Goal: Task Accomplishment & Management: Use online tool/utility

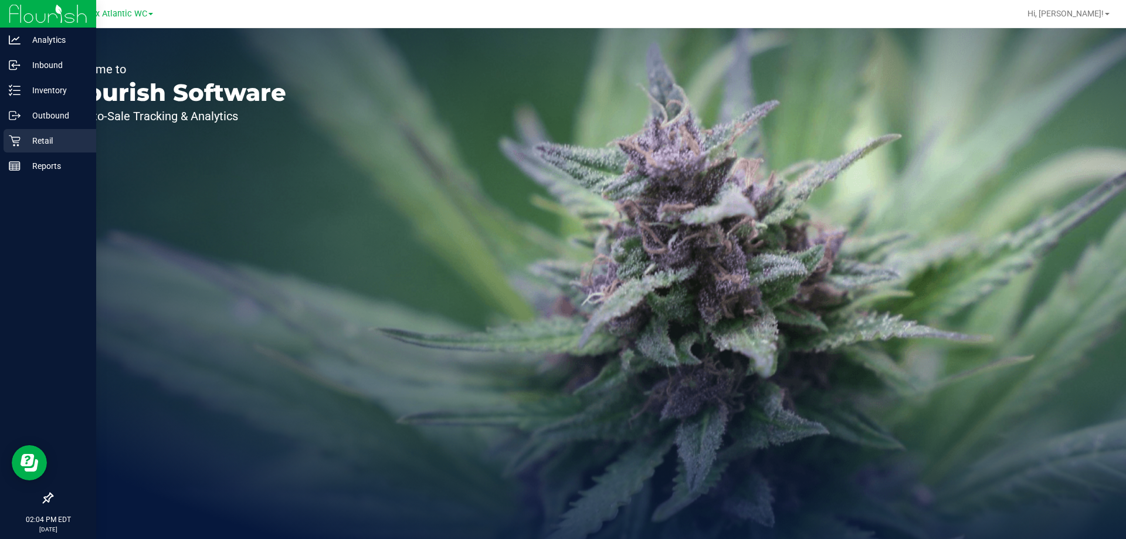
click at [57, 129] on div "Retail" at bounding box center [50, 140] width 93 height 23
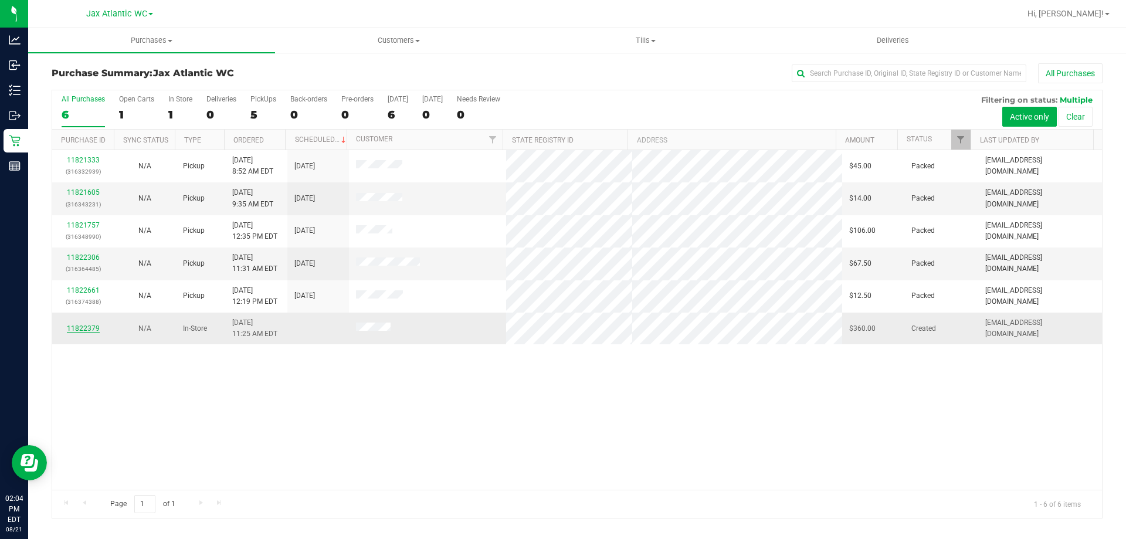
click at [84, 330] on link "11822379" at bounding box center [83, 328] width 33 height 8
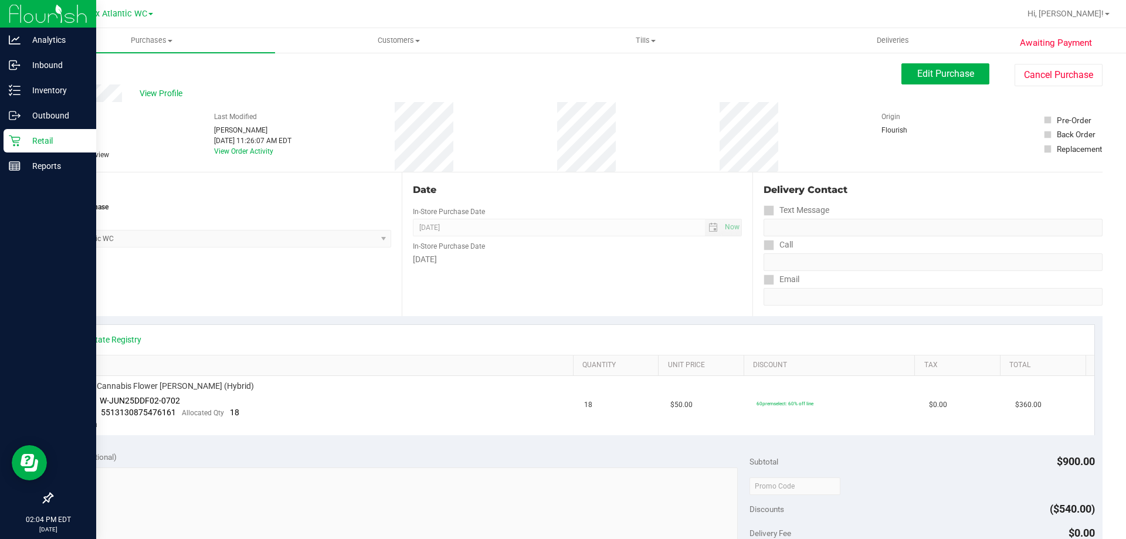
click at [42, 135] on p "Retail" at bounding box center [56, 141] width 70 height 14
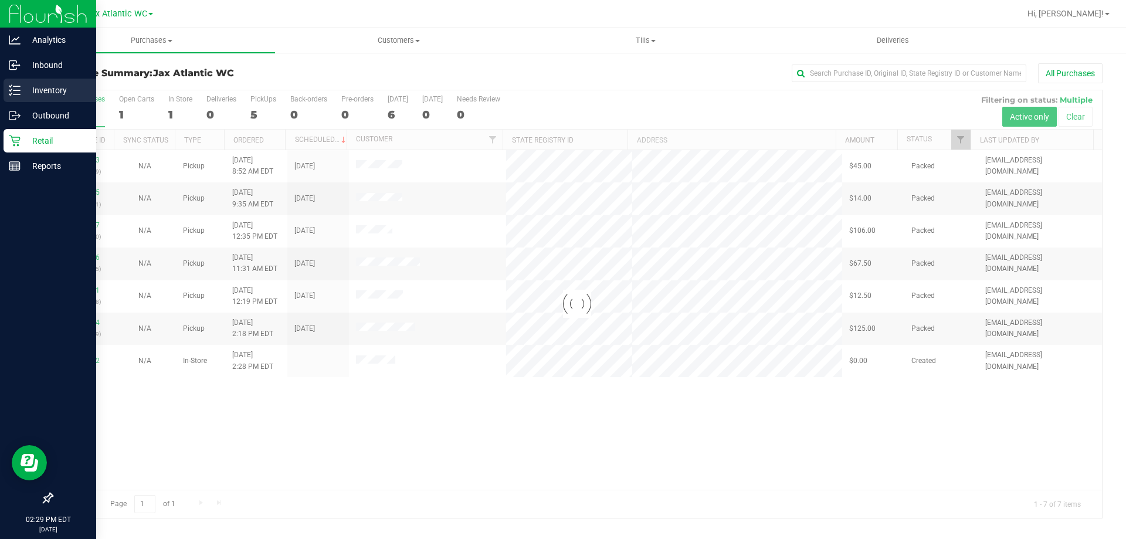
click at [35, 83] on div "Inventory" at bounding box center [50, 90] width 93 height 23
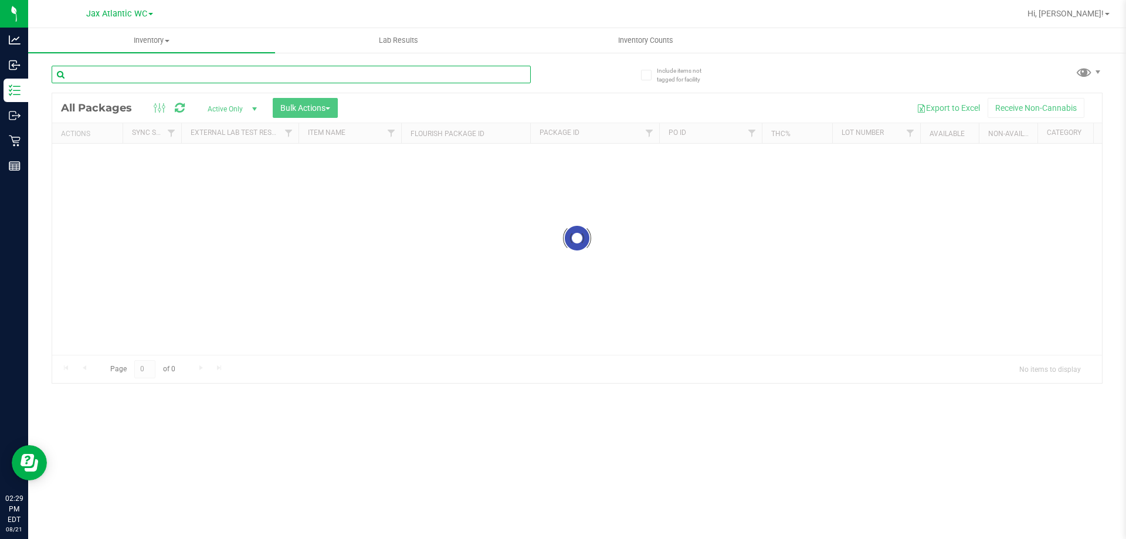
click at [253, 73] on input "text" at bounding box center [291, 75] width 479 height 18
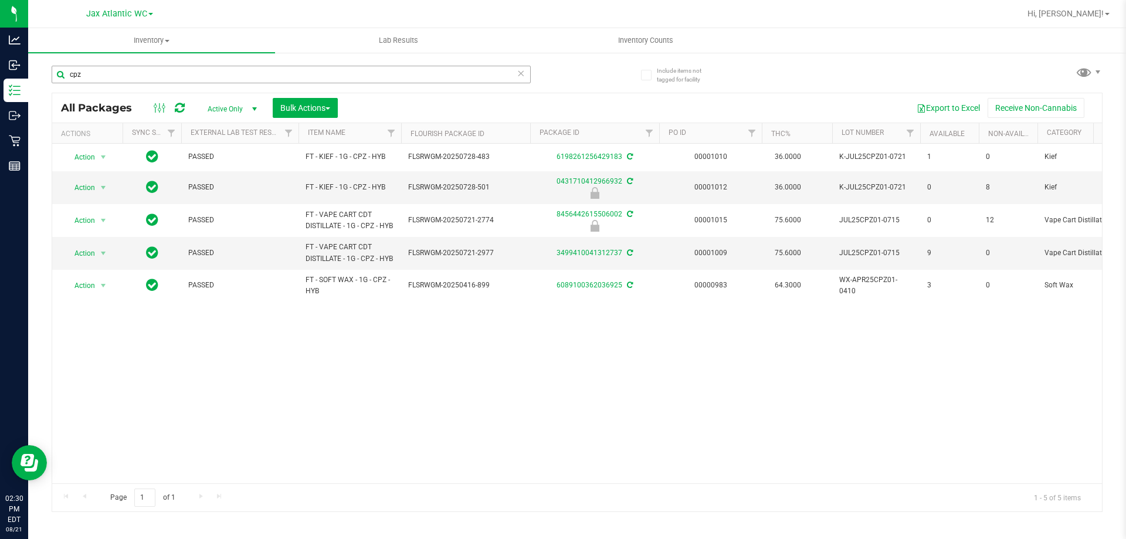
drag, startPoint x: 89, startPoint y: 60, endPoint x: 67, endPoint y: 76, distance: 26.9
click at [67, 76] on div "cpz" at bounding box center [315, 74] width 526 height 38
drag, startPoint x: 76, startPoint y: 77, endPoint x: 94, endPoint y: 73, distance: 18.2
click at [87, 76] on input "cpz" at bounding box center [291, 75] width 479 height 18
click at [100, 75] on input "cpz" at bounding box center [291, 75] width 479 height 18
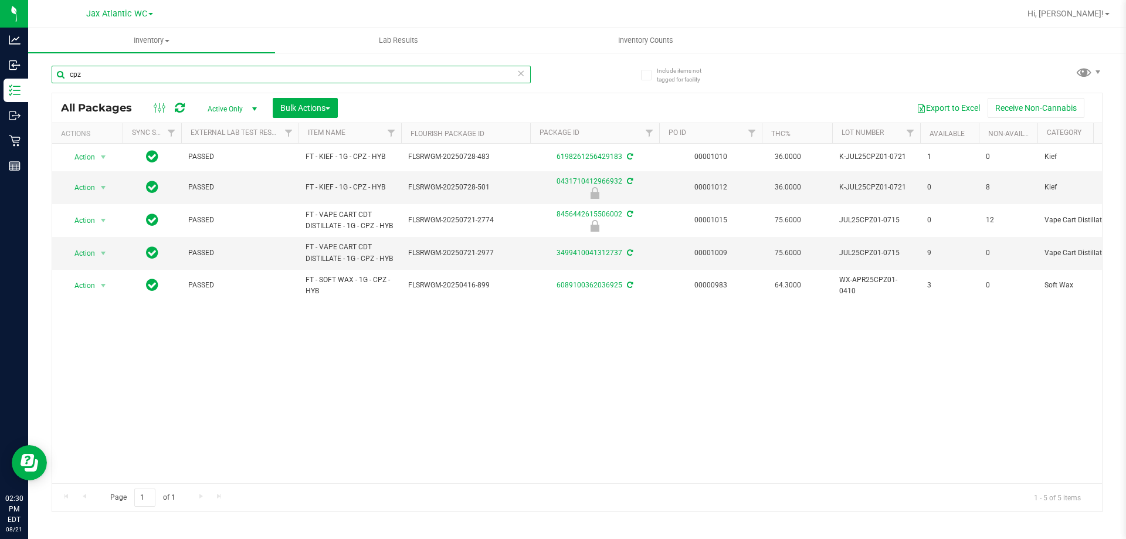
click at [97, 75] on input "cpz" at bounding box center [291, 75] width 479 height 18
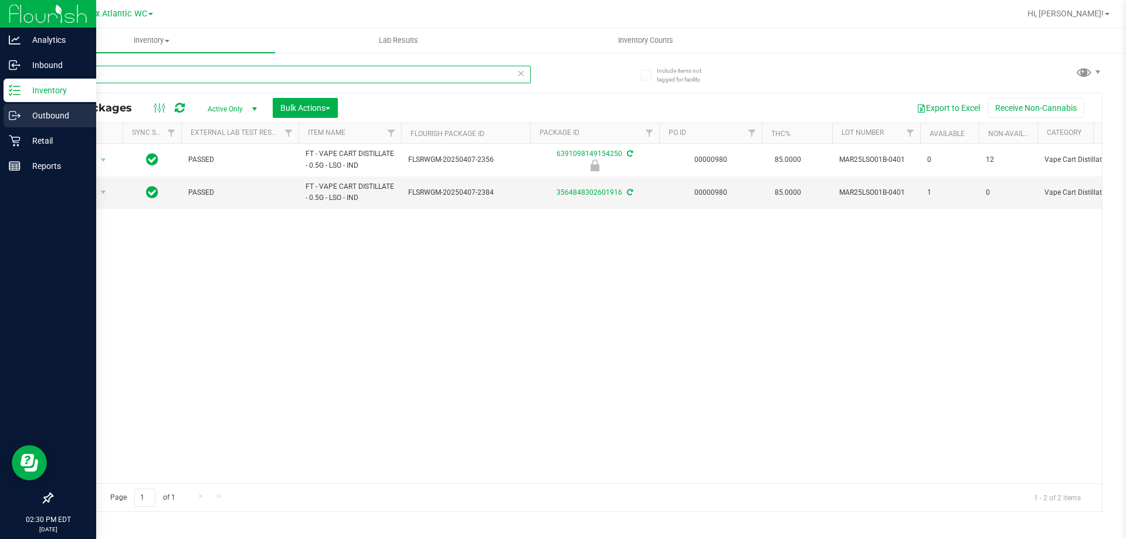
drag, startPoint x: 62, startPoint y: 69, endPoint x: 45, endPoint y: 116, distance: 49.9
click at [0, 91] on div "Analytics Inbound Inventory Outbound Retail Reports 02:30 PM EDT [DATE] 08/21 J…" at bounding box center [563, 269] width 1126 height 539
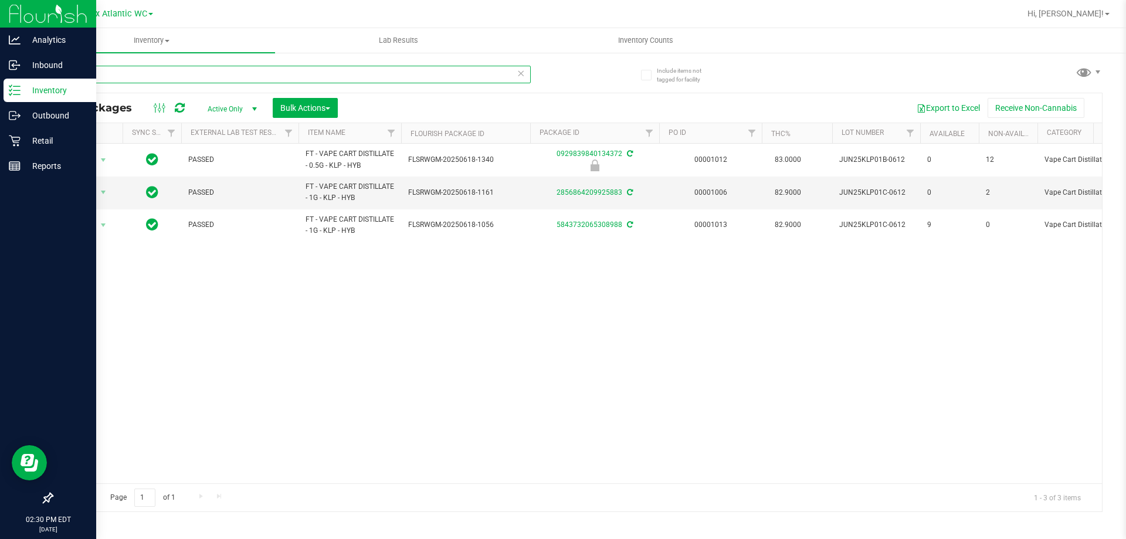
drag, startPoint x: 57, startPoint y: 83, endPoint x: 0, endPoint y: 86, distance: 57.0
click at [0, 77] on div "Analytics Inbound Inventory Outbound Retail Reports 02:30 PM EDT [DATE] 08/21 J…" at bounding box center [563, 269] width 1126 height 539
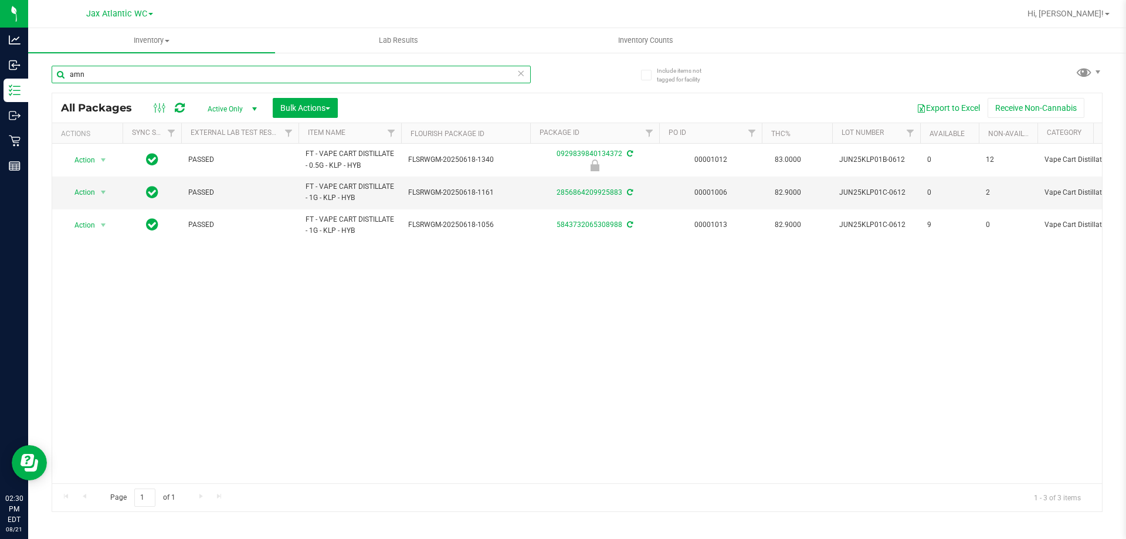
type input "amn"
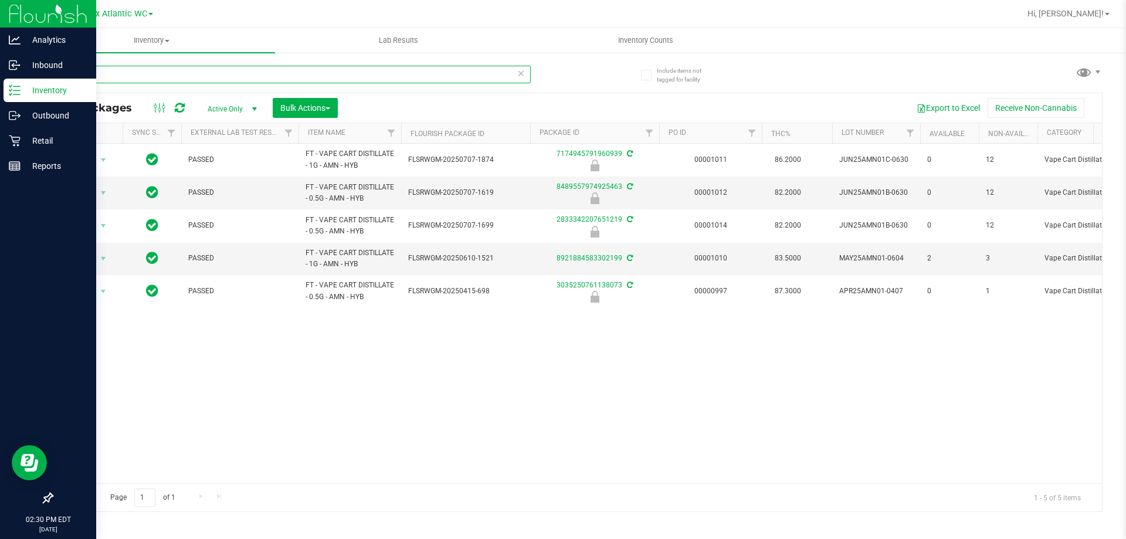
drag, startPoint x: 87, startPoint y: 74, endPoint x: 17, endPoint y: 90, distance: 71.7
click at [23, 89] on div "Analytics Inbound Inventory Outbound Retail Reports 02:30 PM EDT [DATE] 08/21 J…" at bounding box center [563, 269] width 1126 height 539
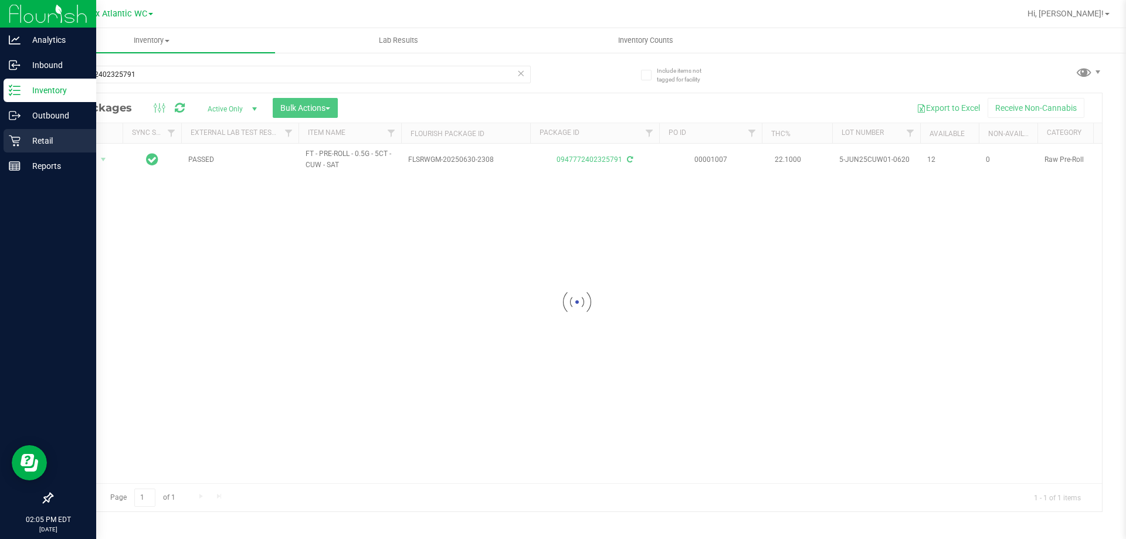
click at [44, 141] on p "Retail" at bounding box center [56, 141] width 70 height 14
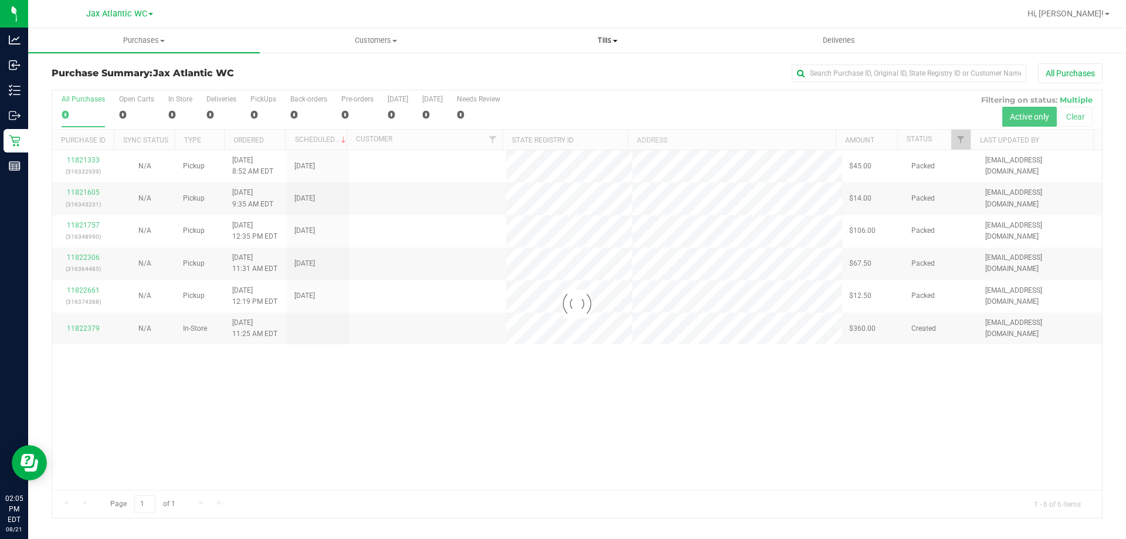
click at [596, 41] on span "Tills" at bounding box center [607, 40] width 231 height 11
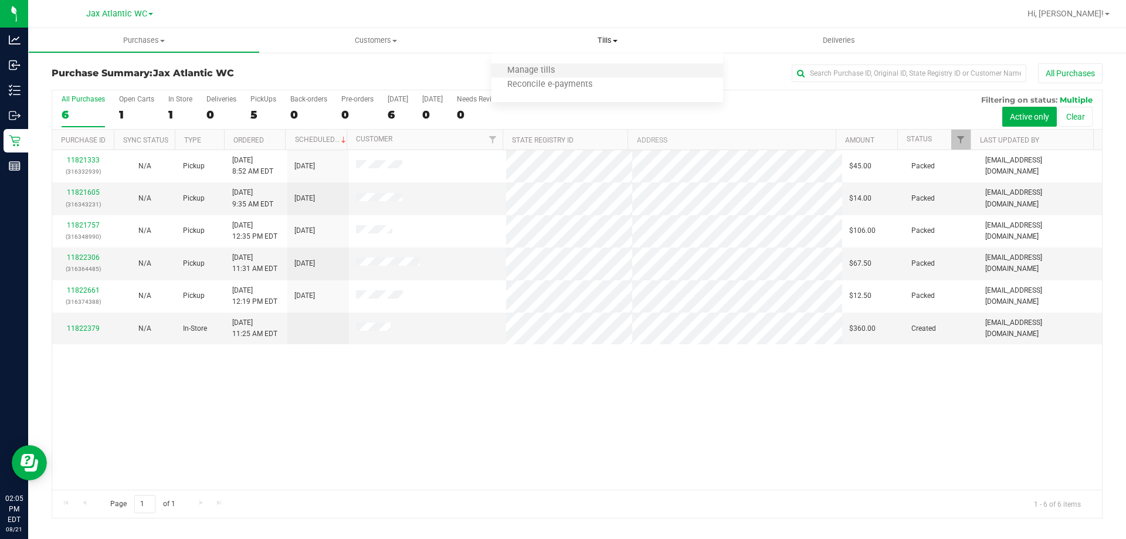
click at [561, 64] on li "Manage tills" at bounding box center [608, 71] width 232 height 14
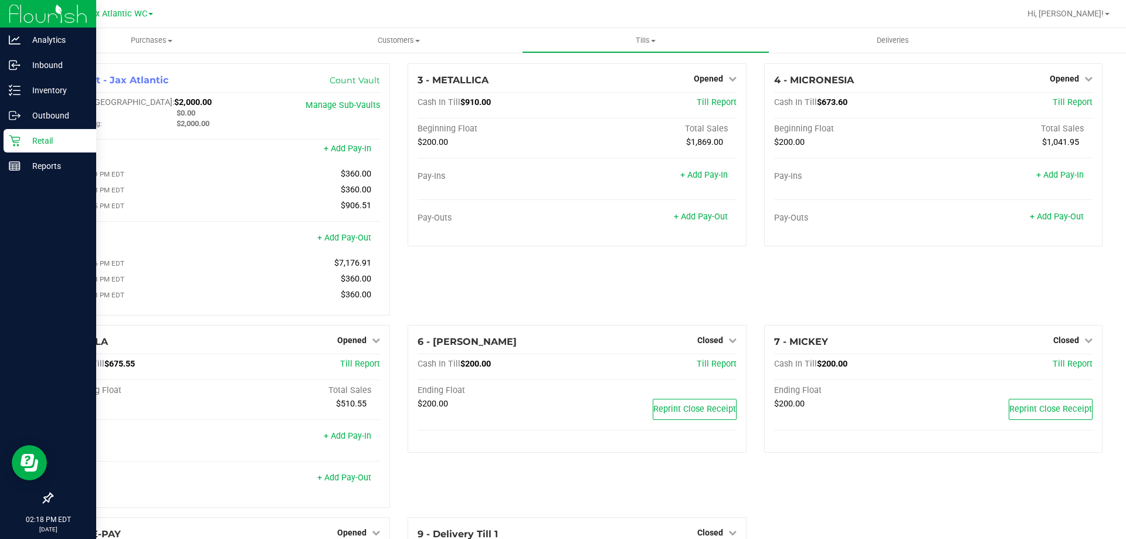
click at [65, 144] on p "Retail" at bounding box center [56, 141] width 70 height 14
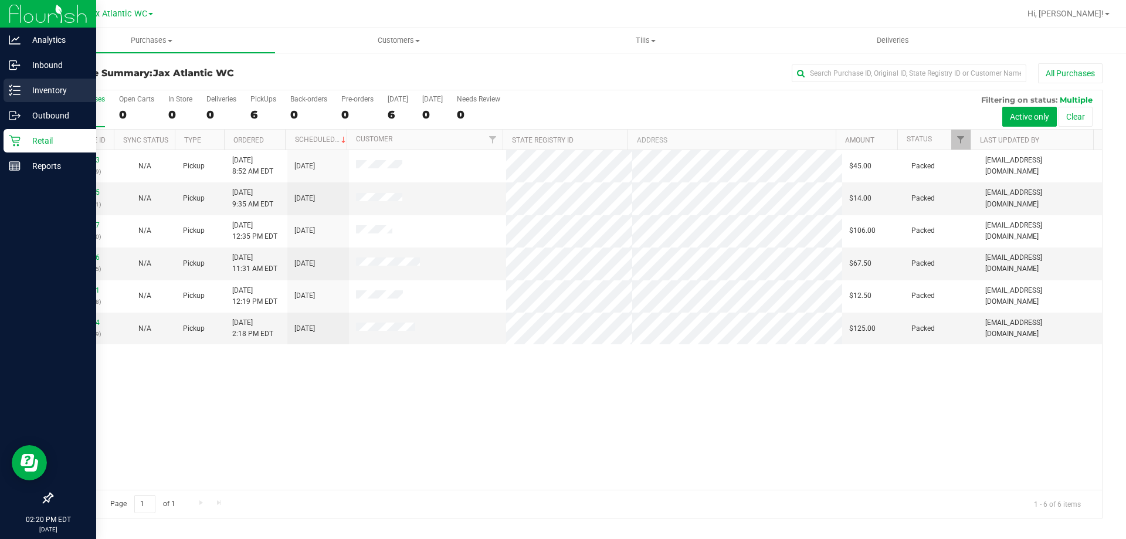
click at [39, 92] on p "Inventory" at bounding box center [56, 90] width 70 height 14
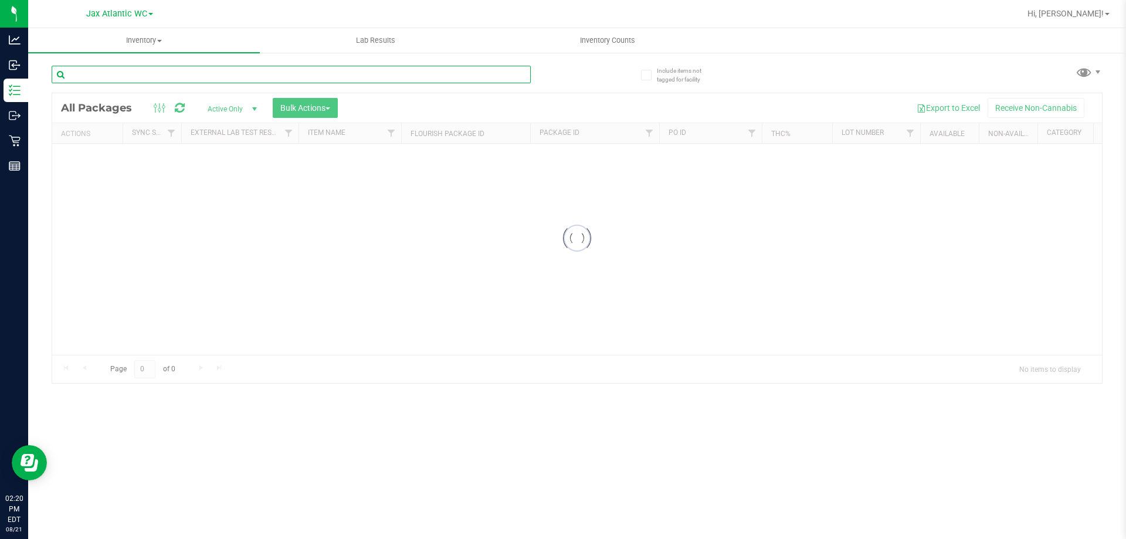
click at [259, 70] on input "text" at bounding box center [291, 75] width 479 height 18
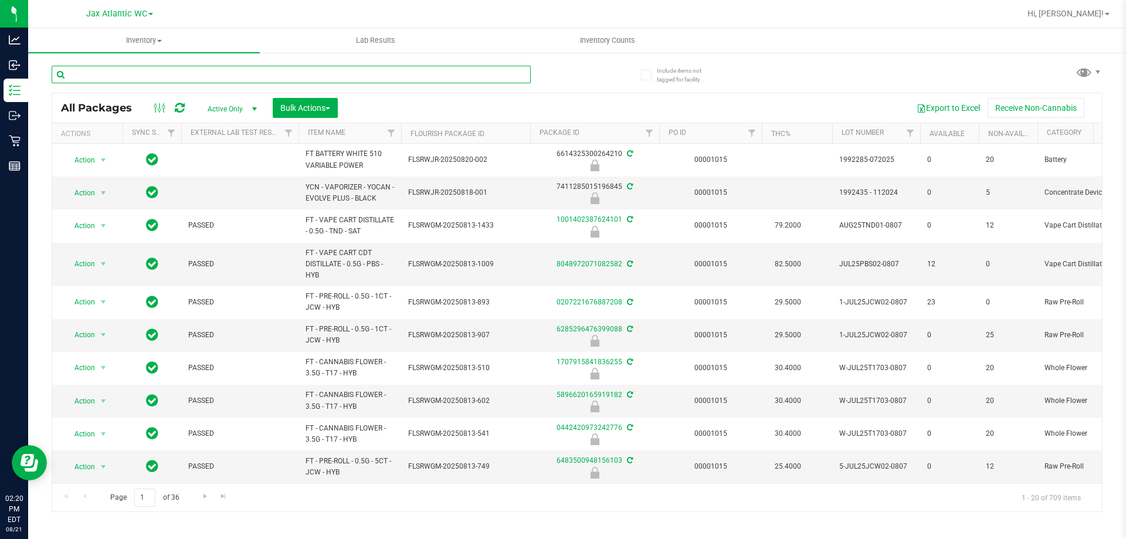
drag, startPoint x: 257, startPoint y: 70, endPoint x: 114, endPoint y: 82, distance: 144.1
drag, startPoint x: 114, startPoint y: 82, endPoint x: 94, endPoint y: 77, distance: 20.4
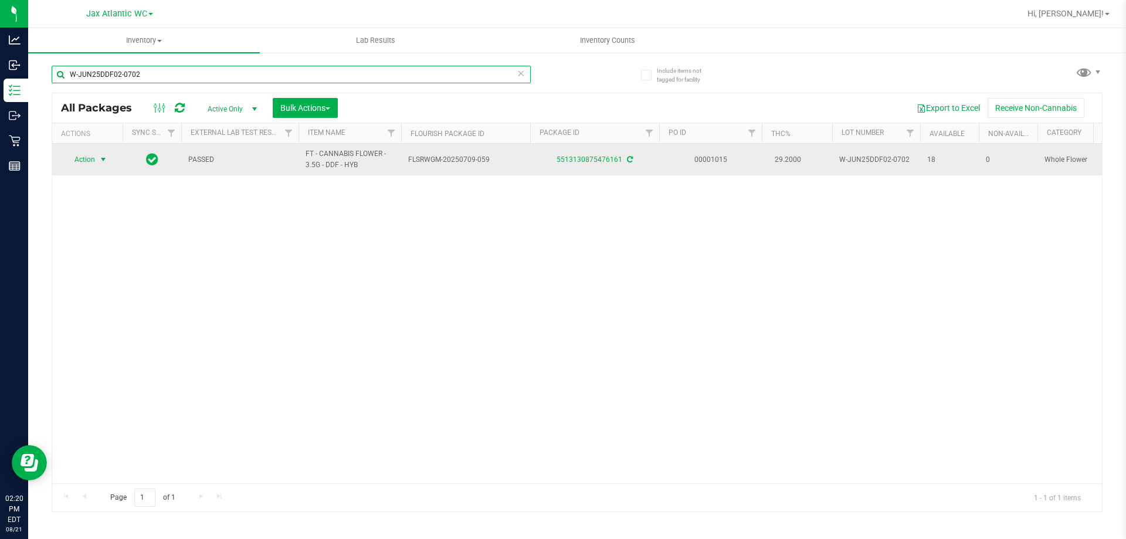
type input "W-JUN25DDF02-0702"
click at [83, 157] on span "Action" at bounding box center [80, 159] width 32 height 16
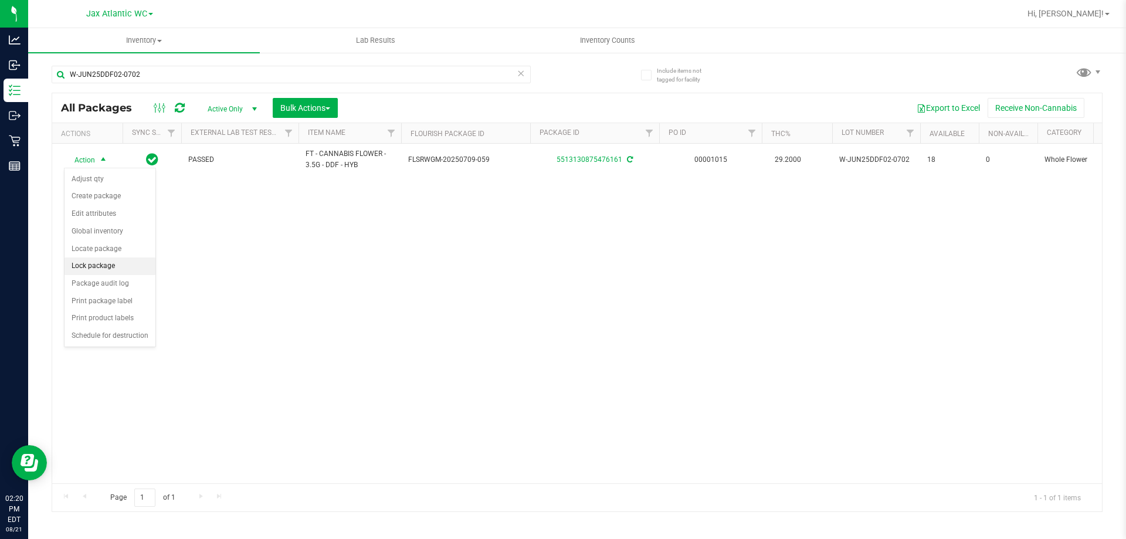
click at [98, 262] on li "Lock package" at bounding box center [110, 266] width 91 height 18
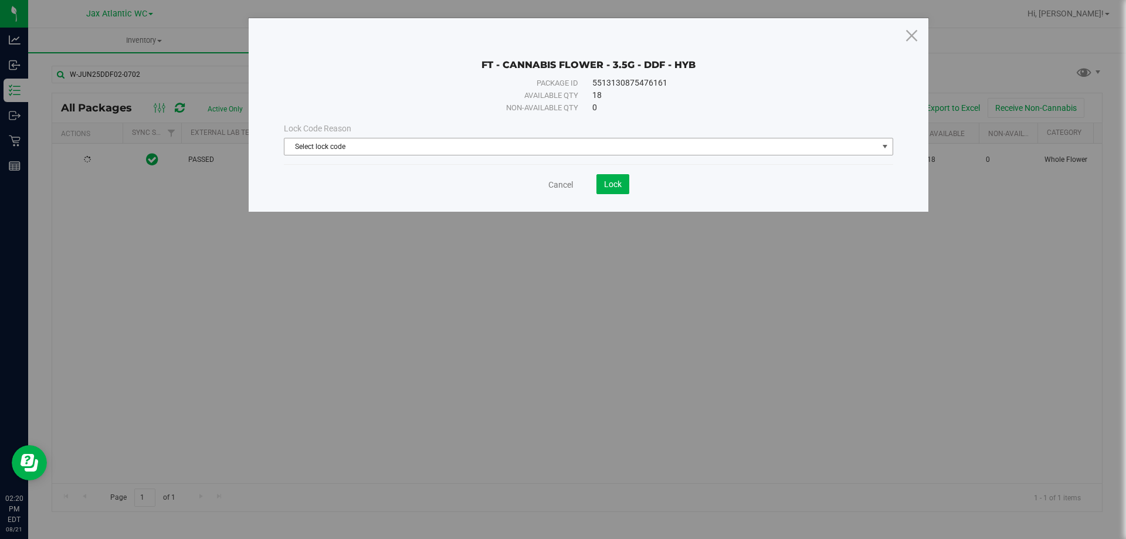
drag, startPoint x: 397, startPoint y: 147, endPoint x: 401, endPoint y: 152, distance: 6.2
click at [398, 147] on span "Select lock code" at bounding box center [581, 146] width 594 height 16
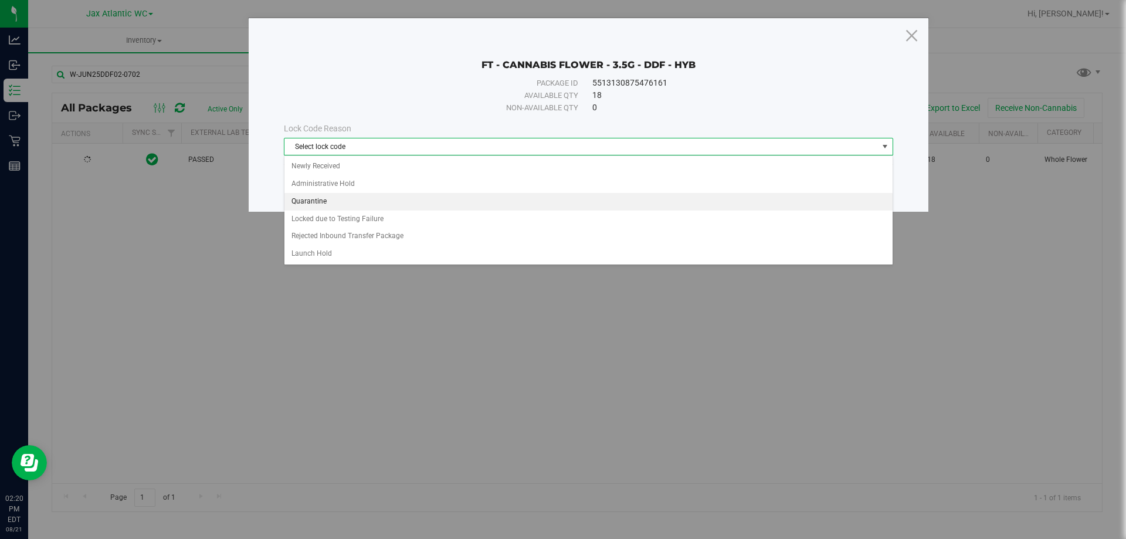
click at [334, 199] on li "Quarantine" at bounding box center [588, 202] width 608 height 18
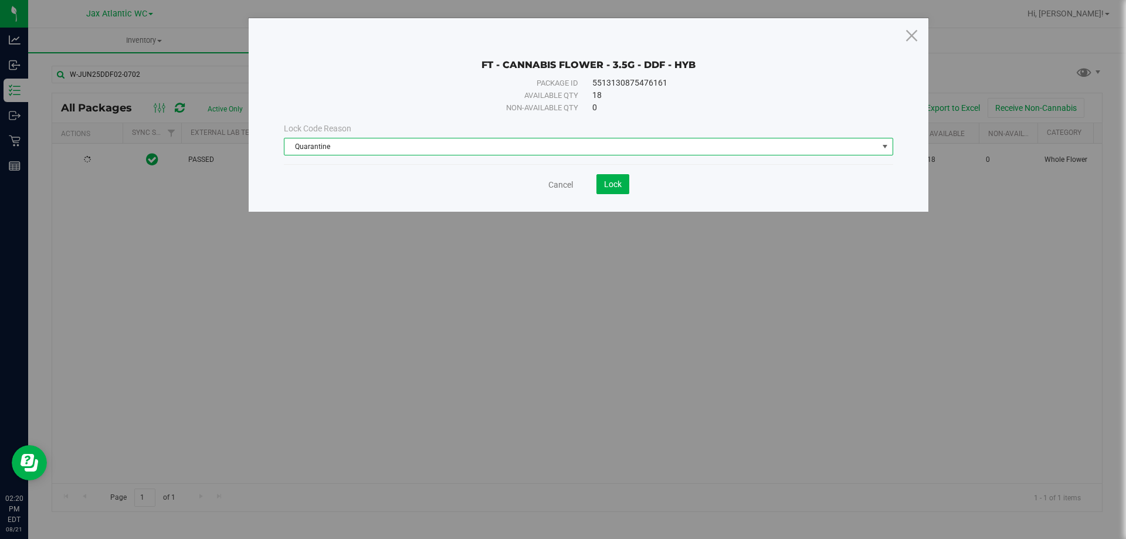
click at [451, 144] on span "Quarantine" at bounding box center [581, 146] width 594 height 16
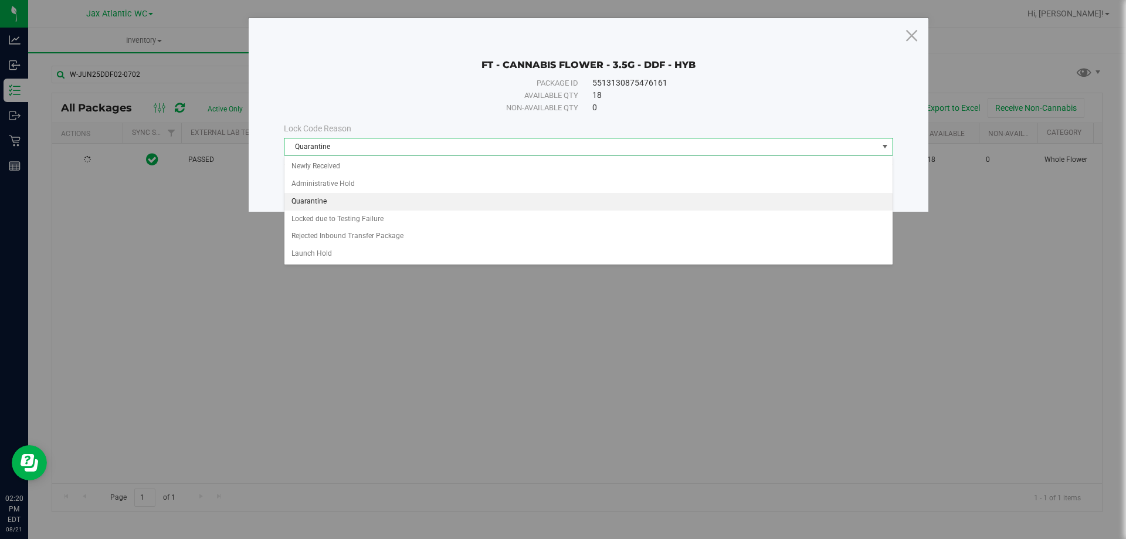
click at [319, 199] on li "Quarantine" at bounding box center [588, 202] width 608 height 18
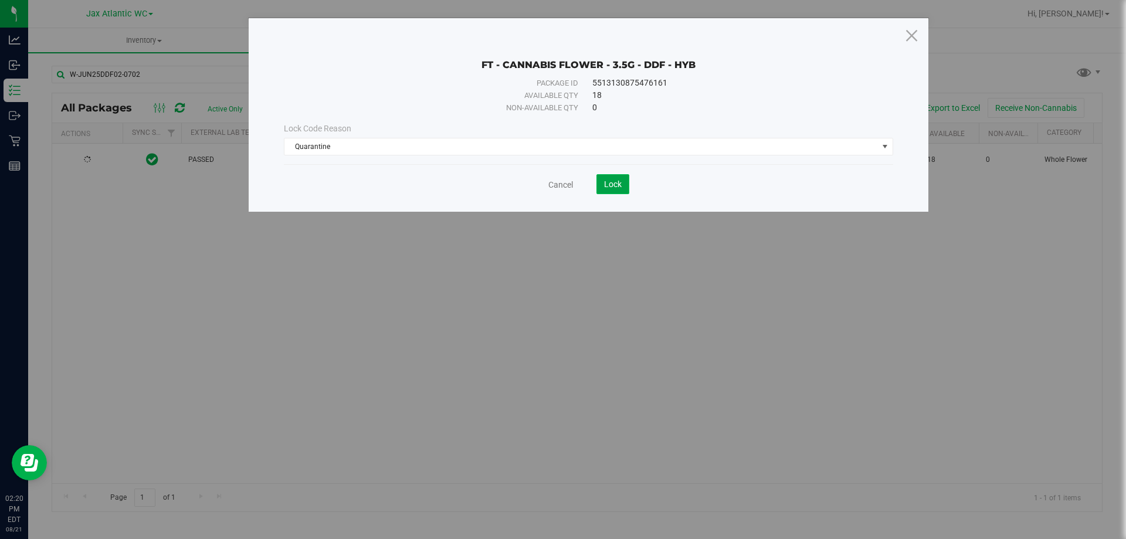
click at [622, 181] on button "Lock" at bounding box center [613, 184] width 33 height 20
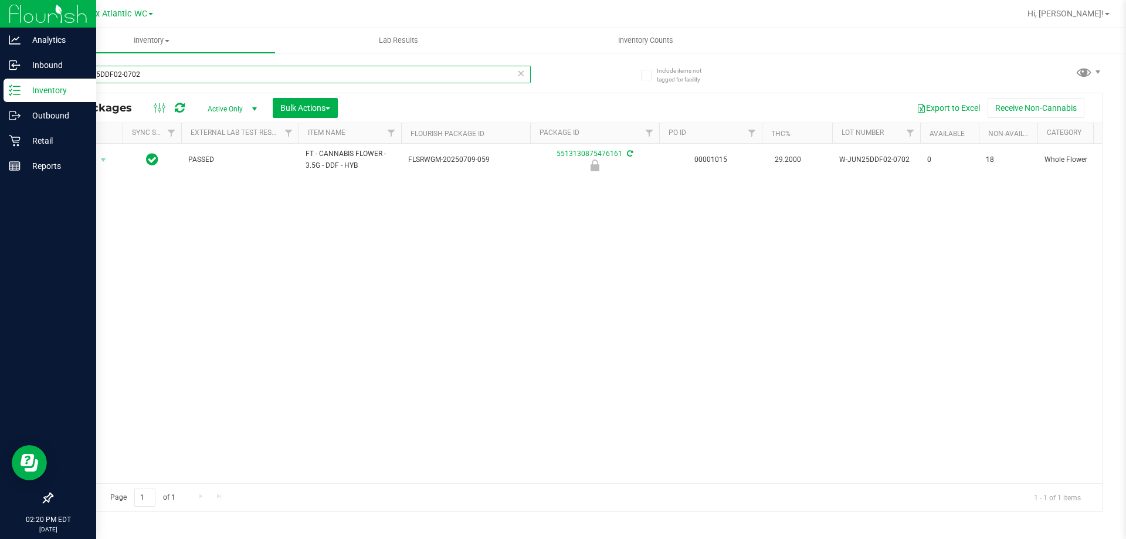
drag, startPoint x: 165, startPoint y: 77, endPoint x: 16, endPoint y: 97, distance: 150.4
click at [12, 100] on div "Analytics Inbound Inventory Outbound Retail Reports 02:20 PM EDT 08/21/2025 08/…" at bounding box center [563, 269] width 1126 height 539
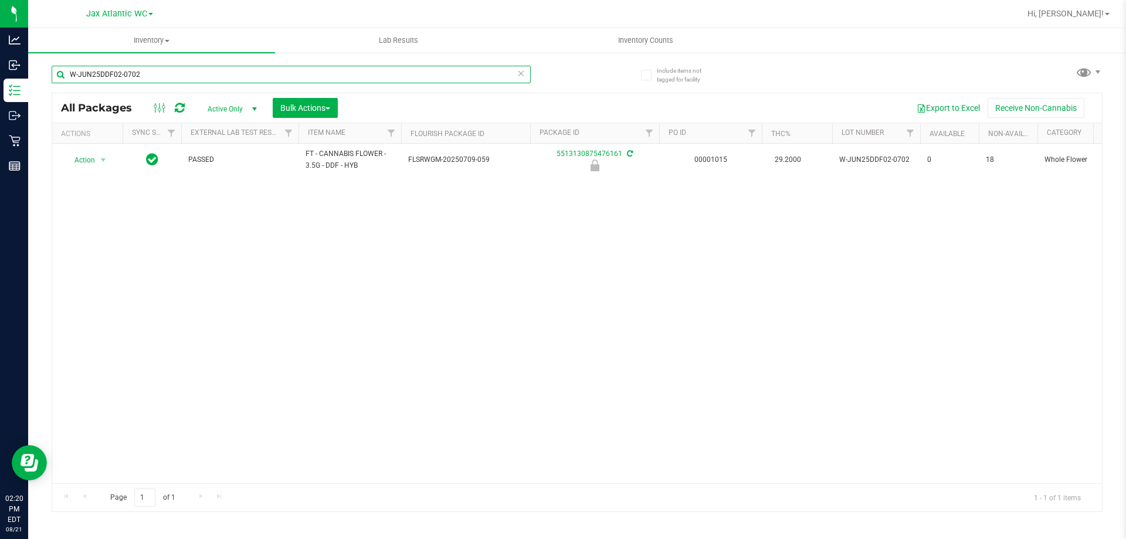
paste input "APR25FIC02-0514"
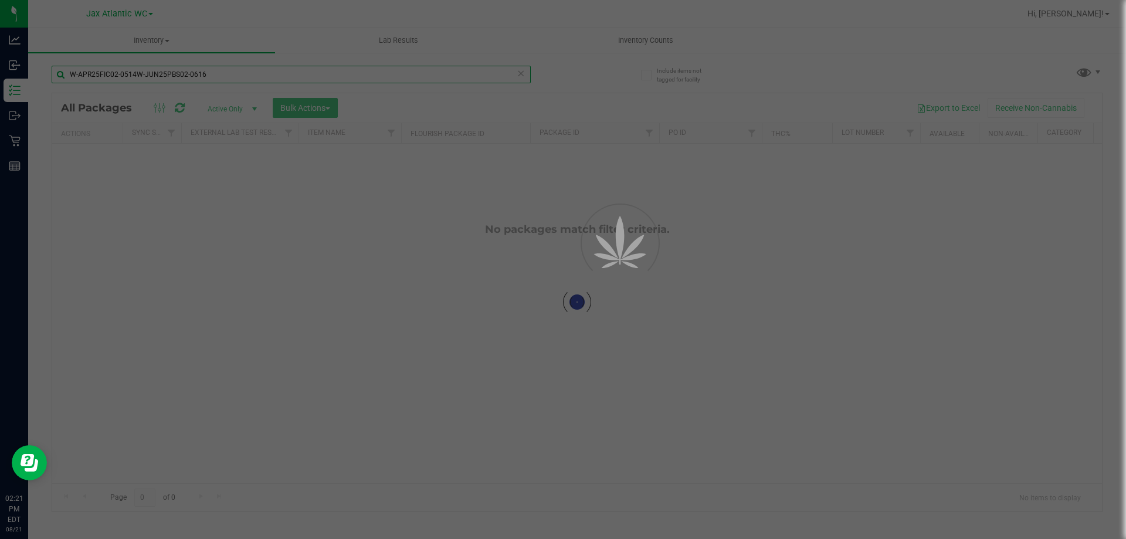
drag, startPoint x: 133, startPoint y: 73, endPoint x: 38, endPoint y: 71, distance: 95.0
click at [43, 77] on div "Inventory All packages All inventory Waste log Create inventory Lab Results Inv…" at bounding box center [577, 283] width 1098 height 511
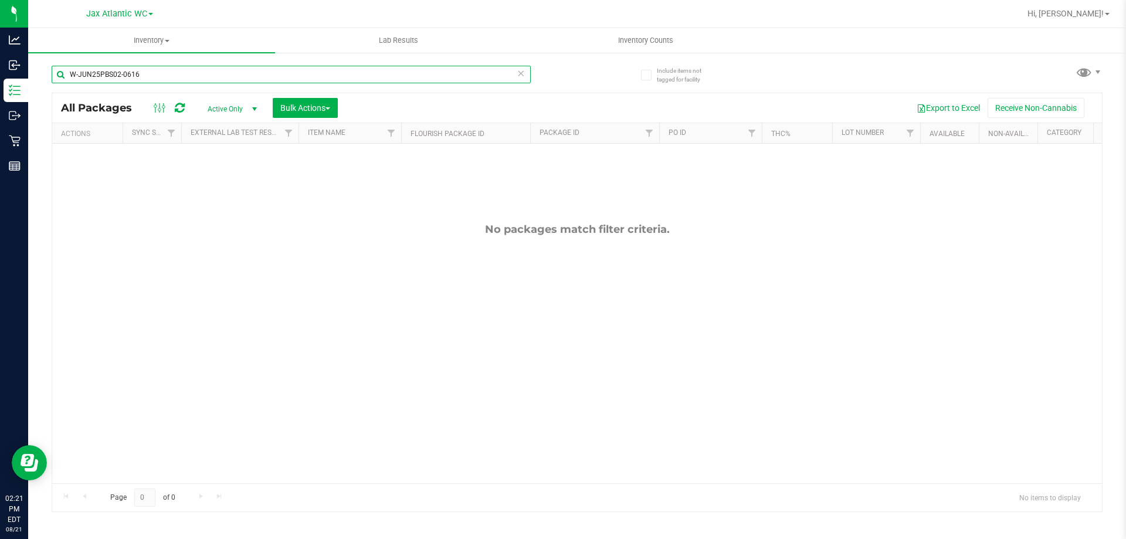
type input "W-JUN25PBS02-0616"
